Goal: Transaction & Acquisition: Purchase product/service

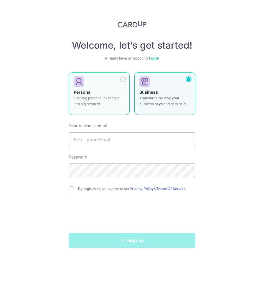
click at [122, 79] on div at bounding box center [123, 79] width 6 height 6
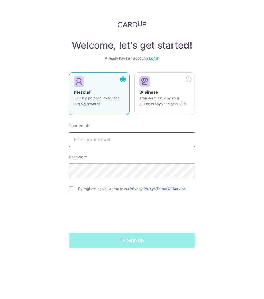
click at [127, 135] on input "text" at bounding box center [132, 139] width 127 height 15
click at [127, 141] on input "Kjinsu619" at bounding box center [132, 139] width 127 height 15
type input "kjinsu619@gmail.com"
click at [71, 189] on input "checkbox" at bounding box center [71, 188] width 5 height 5
checkbox input "true"
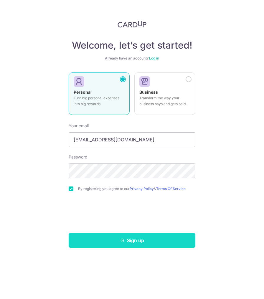
click at [132, 244] on button "Sign up" at bounding box center [132, 240] width 127 height 15
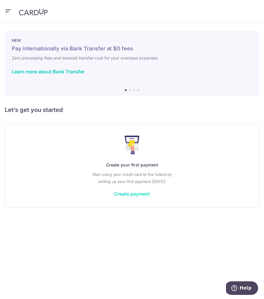
click at [146, 194] on link "Create payment" at bounding box center [132, 194] width 36 height 6
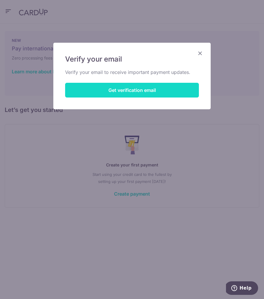
click at [174, 94] on button "Get verification email" at bounding box center [132, 90] width 134 height 15
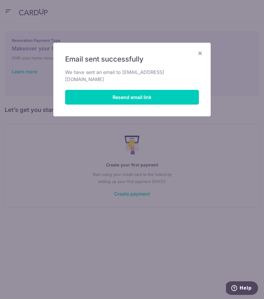
click at [200, 55] on icon "Close" at bounding box center [199, 52] width 7 height 7
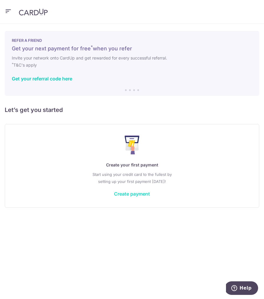
click at [140, 193] on link "Create payment" at bounding box center [132, 194] width 36 height 6
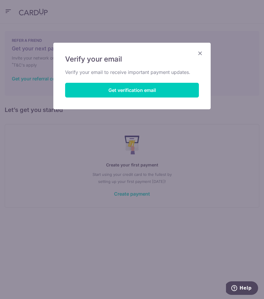
click at [198, 51] on icon "Close" at bounding box center [199, 52] width 7 height 7
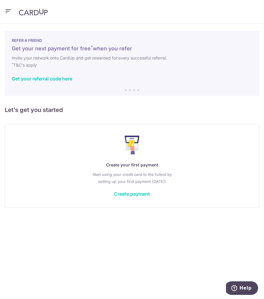
click at [40, 11] on img at bounding box center [33, 12] width 29 height 7
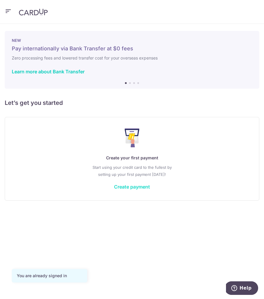
click at [140, 189] on link "Create payment" at bounding box center [132, 187] width 36 height 6
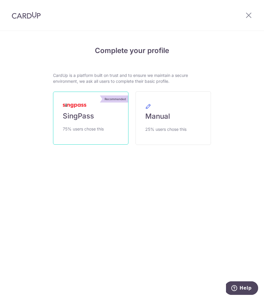
click at [107, 126] on link "Recommended SingPass 75% users chose this" at bounding box center [90, 118] width 75 height 53
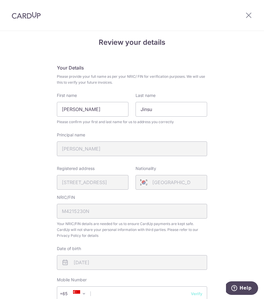
scroll to position [19, 0]
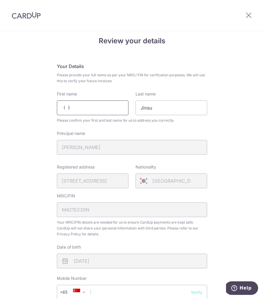
type input "ㅓ"
type input "JINSU"
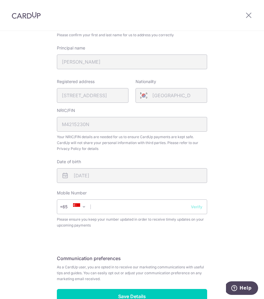
scroll to position [134, 0]
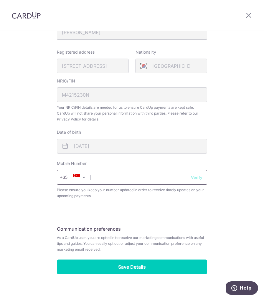
type input "KIM"
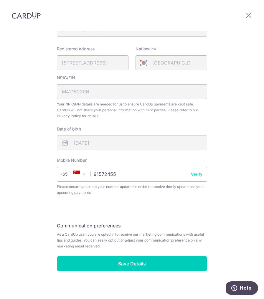
scroll to position [137, 0]
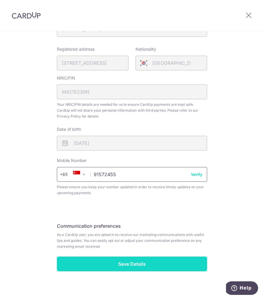
type input "91572455"
click at [143, 260] on input "Save Details" at bounding box center [132, 263] width 150 height 15
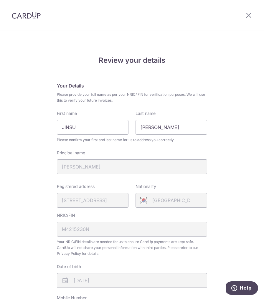
scroll to position [145, 0]
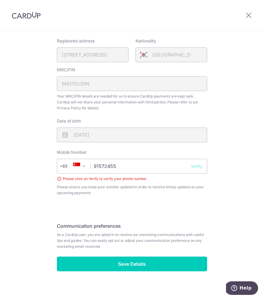
click at [199, 163] on button "Verify" at bounding box center [196, 166] width 11 height 6
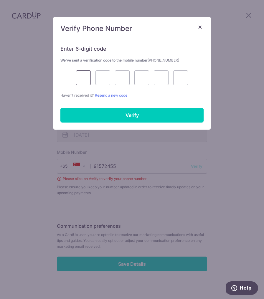
click at [78, 77] on input "text" at bounding box center [83, 77] width 15 height 15
type input "4"
type input "9"
type input "4"
type input "7"
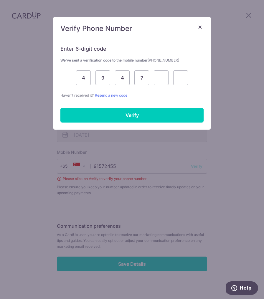
type input "8"
type input "0"
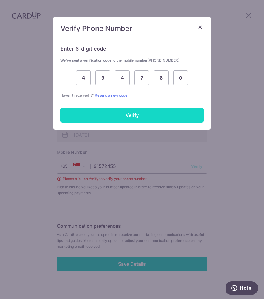
click at [107, 117] on input "Verify" at bounding box center [131, 115] width 143 height 15
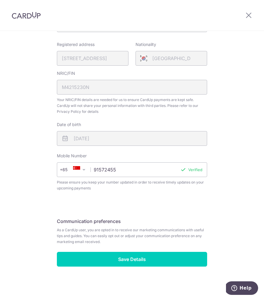
scroll to position [137, 0]
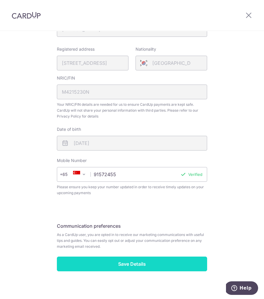
click at [140, 258] on input "Save Details" at bounding box center [132, 263] width 150 height 15
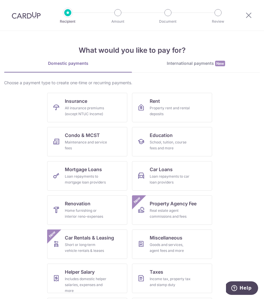
click at [188, 67] on link "International payments New" at bounding box center [196, 66] width 128 height 12
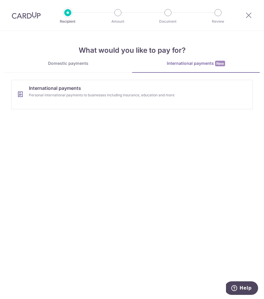
click at [84, 67] on link "Domestic payments" at bounding box center [68, 66] width 128 height 12
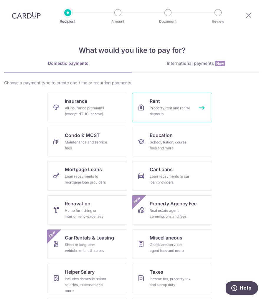
click at [158, 117] on div "Property rent and rental deposits" at bounding box center [171, 111] width 42 height 12
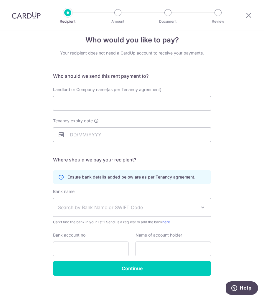
scroll to position [12, 0]
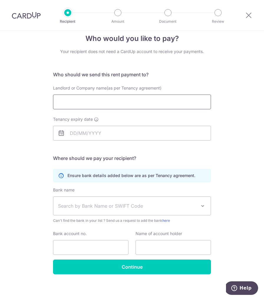
click at [157, 103] on input "Landlord or Company name(as per Tenancy agreement)" at bounding box center [132, 101] width 158 height 15
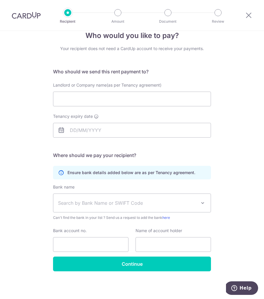
scroll to position [15, 0]
click at [248, 16] on icon at bounding box center [248, 14] width 7 height 7
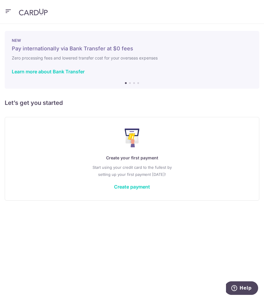
drag, startPoint x: 150, startPoint y: 66, endPoint x: 30, endPoint y: 64, distance: 119.5
click at [32, 64] on div "NEW Pay internationally via Bank Transfer at $0 fees Zero processing fees and l…" at bounding box center [132, 60] width 254 height 58
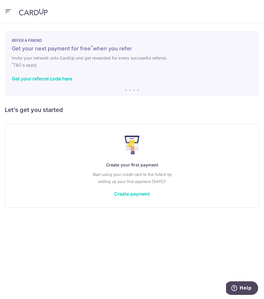
click at [134, 90] on li at bounding box center [134, 90] width 2 height 2
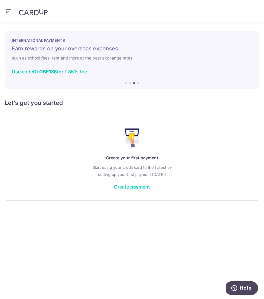
click at [138, 83] on li at bounding box center [138, 83] width 2 height 2
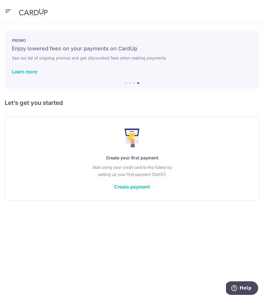
click at [10, 9] on icon "button" at bounding box center [8, 11] width 7 height 7
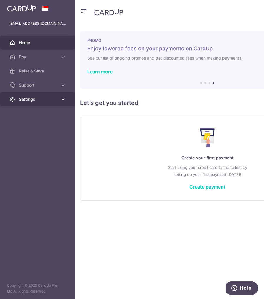
click at [33, 99] on span "Settings" at bounding box center [38, 99] width 39 height 6
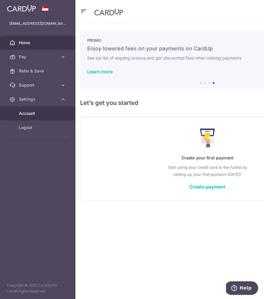
click at [37, 111] on span "Account" at bounding box center [38, 113] width 39 height 6
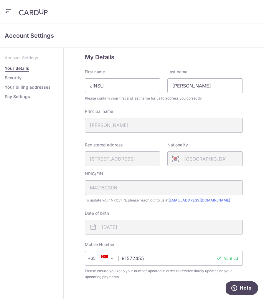
click at [12, 77] on link "Security" at bounding box center [13, 78] width 17 height 6
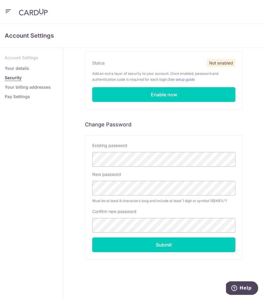
scroll to position [39, 0]
click at [26, 88] on link "Your billing addresses" at bounding box center [28, 87] width 46 height 6
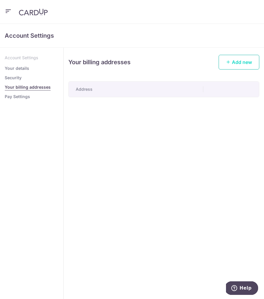
click at [248, 59] on span "Add new" at bounding box center [242, 62] width 20 height 6
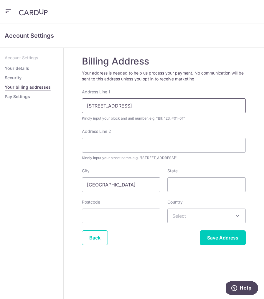
type input "5a shenton way"
type input "v on shenton, #50-20"
type input "068814"
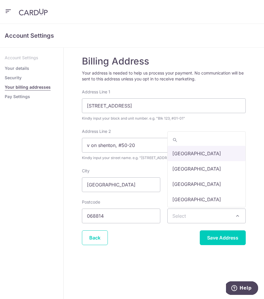
click at [207, 218] on span "Select" at bounding box center [206, 216] width 78 height 14
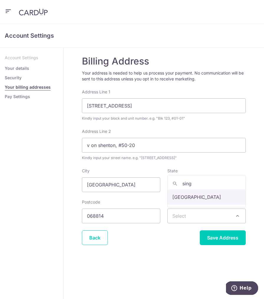
type input "sing"
select select "199"
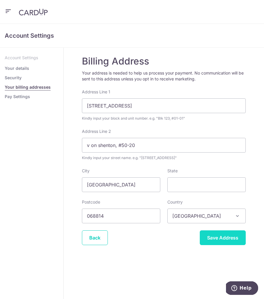
click at [222, 241] on input "Save Address" at bounding box center [223, 237] width 46 height 15
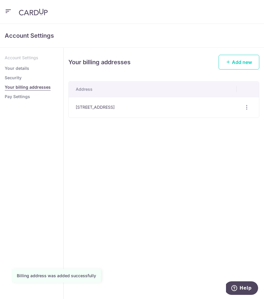
click at [16, 95] on link "Pay Settings" at bounding box center [17, 97] width 25 height 6
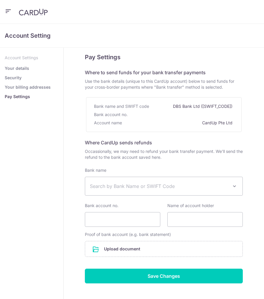
select select
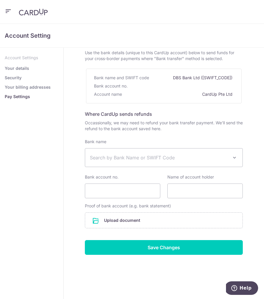
scroll to position [29, 0]
click at [194, 161] on span "Search by Bank Name or SWIFT Code" at bounding box center [163, 157] width 157 height 18
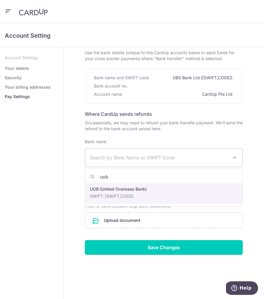
type input "uob"
select select "18"
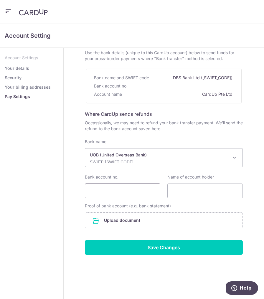
click at [142, 194] on input "Bank account no." at bounding box center [122, 190] width 75 height 15
type input "7733077208"
click at [190, 187] on input "Name of account holder" at bounding box center [204, 190] width 75 height 15
type input "[PERSON_NAME]"
click at [125, 222] on input "file" at bounding box center [163, 220] width 157 height 15
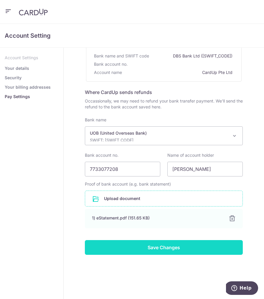
scroll to position [50, 0]
click at [155, 245] on input "Save Changes" at bounding box center [164, 247] width 158 height 15
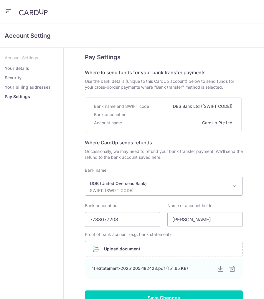
select select "18"
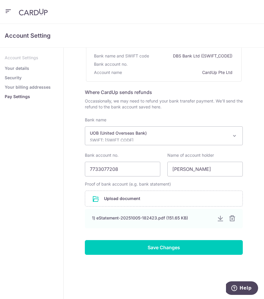
scroll to position [50, 0]
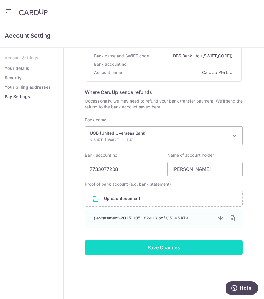
click at [177, 248] on input "Save Changes" at bounding box center [164, 247] width 158 height 15
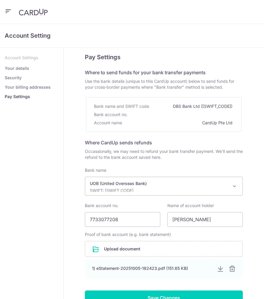
select select "18"
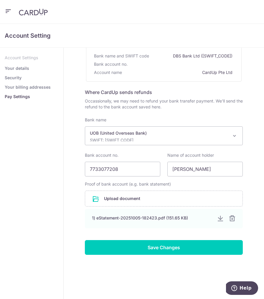
scroll to position [50, 0]
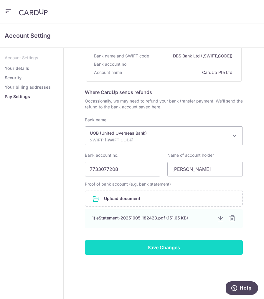
click at [159, 249] on input "Save Changes" at bounding box center [164, 247] width 158 height 15
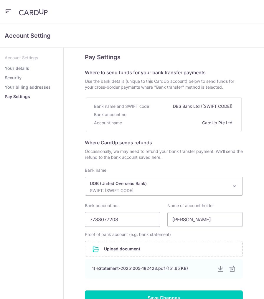
select select "18"
click at [8, 16] on button "button" at bounding box center [8, 11] width 7 height 9
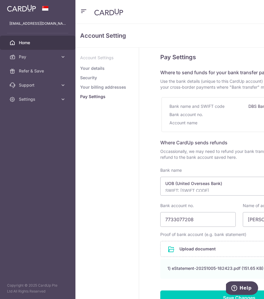
click at [26, 46] on link "Home" at bounding box center [37, 43] width 75 height 14
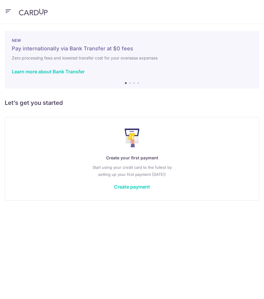
click at [10, 9] on icon "button" at bounding box center [8, 11] width 7 height 7
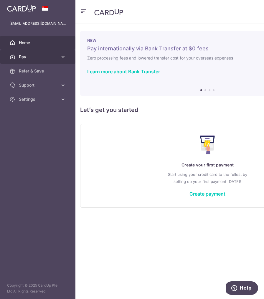
click at [52, 57] on span "Pay" at bounding box center [38, 57] width 39 height 6
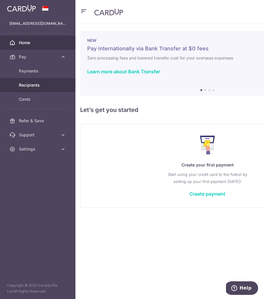
click at [53, 82] on link "Recipients" at bounding box center [37, 85] width 75 height 14
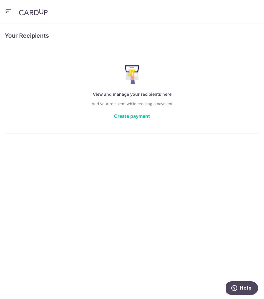
click at [8, 12] on icon "button" at bounding box center [8, 11] width 7 height 7
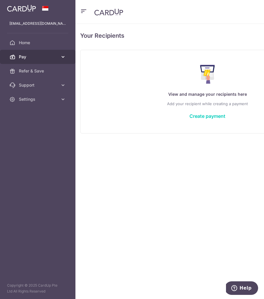
click at [60, 57] on icon at bounding box center [63, 57] width 6 height 6
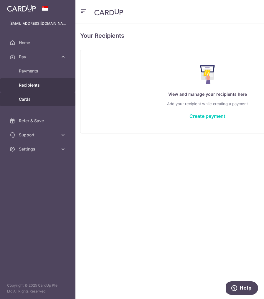
click at [28, 102] on link "Cards" at bounding box center [37, 99] width 75 height 14
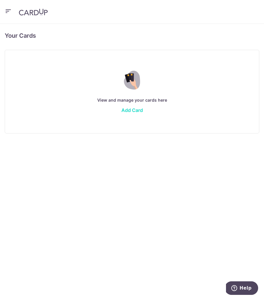
click at [133, 111] on link "Add Card" at bounding box center [131, 110] width 21 height 6
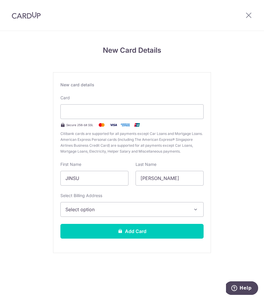
click at [238, 97] on div "New Card Details New card details Card Secure 256-bit SSL Citibank cards are su…" at bounding box center [132, 156] width 264 height 250
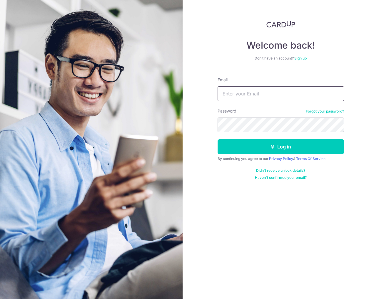
type input "[EMAIL_ADDRESS][DOMAIN_NAME]"
click at [281, 147] on button "Log in" at bounding box center [281, 146] width 127 height 15
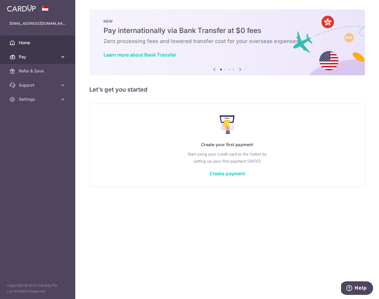
click at [48, 56] on span "Pay" at bounding box center [38, 57] width 39 height 6
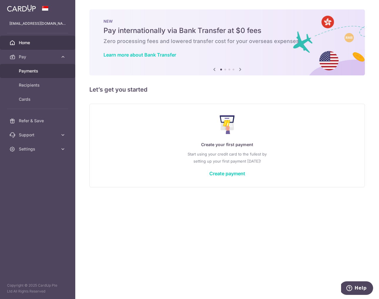
click at [38, 73] on span "Payments" at bounding box center [38, 71] width 39 height 6
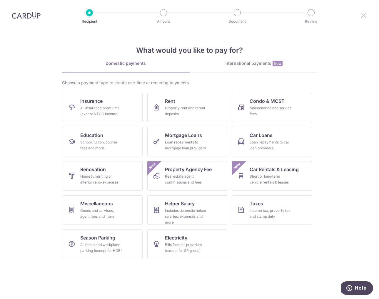
click at [363, 16] on icon at bounding box center [364, 14] width 7 height 7
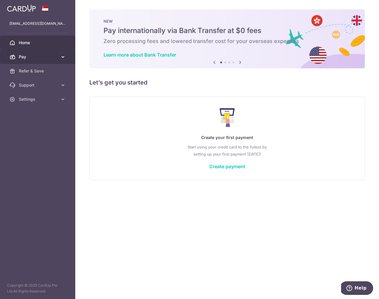
click at [65, 57] on icon at bounding box center [63, 57] width 6 height 6
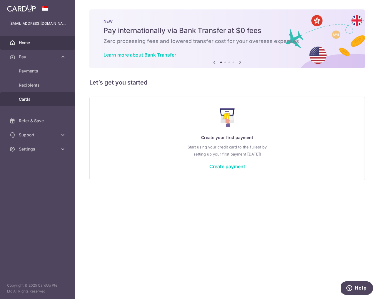
click at [24, 99] on span "Cards" at bounding box center [38, 99] width 39 height 6
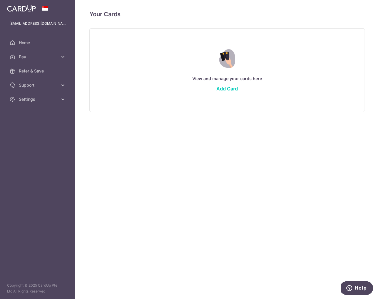
click at [196, 197] on div "Your Cards View and manage your cards here Add Card Deleting your card ? By del…" at bounding box center [227, 149] width 304 height 299
